Goal: Task Accomplishment & Management: Manage account settings

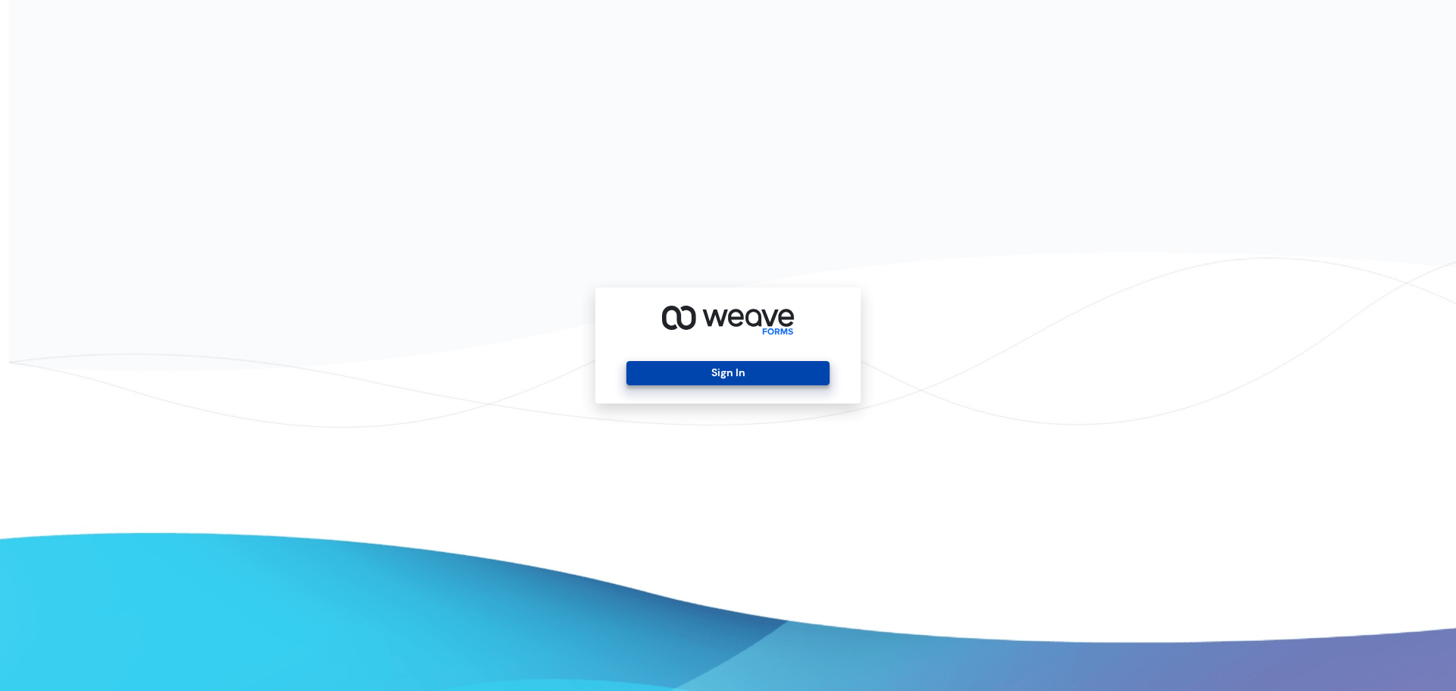
click at [729, 378] on button "Sign In" at bounding box center [727, 373] width 202 height 24
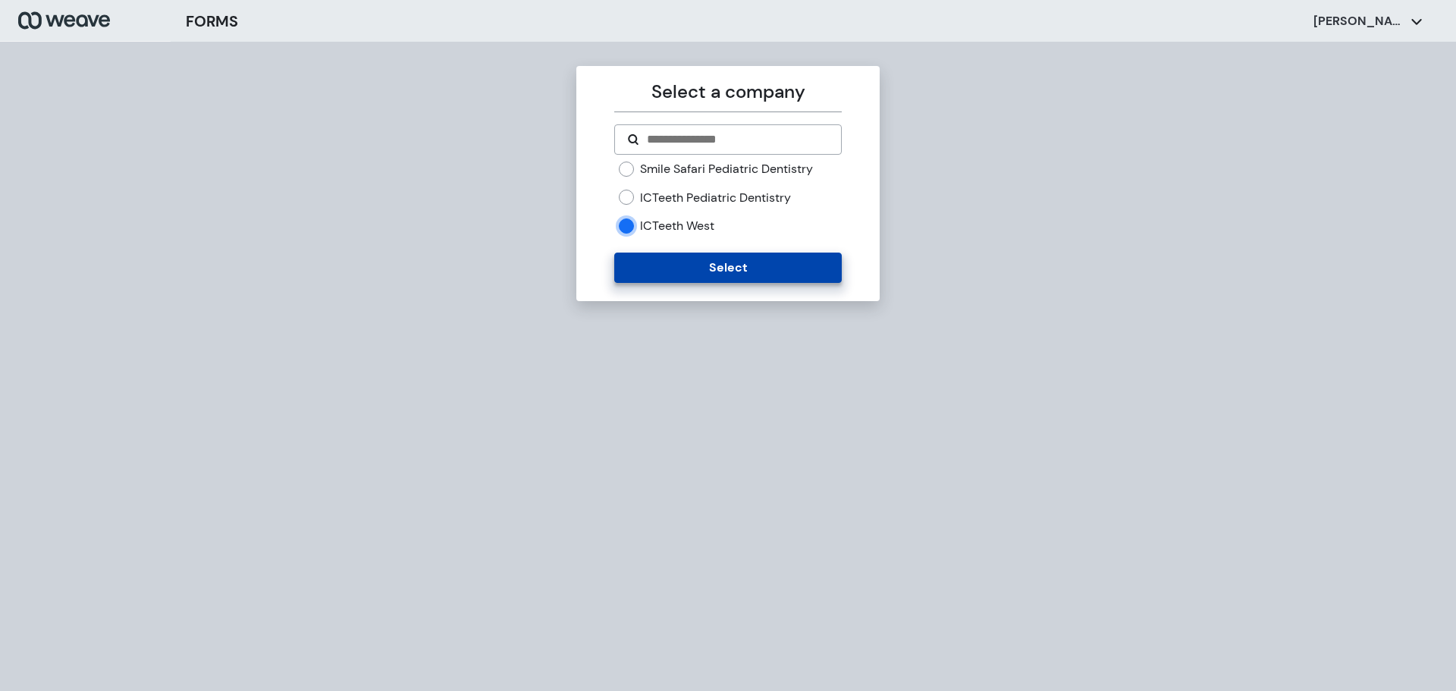
click at [693, 274] on button "Select" at bounding box center [727, 267] width 227 height 30
